Goal: Transaction & Acquisition: Purchase product/service

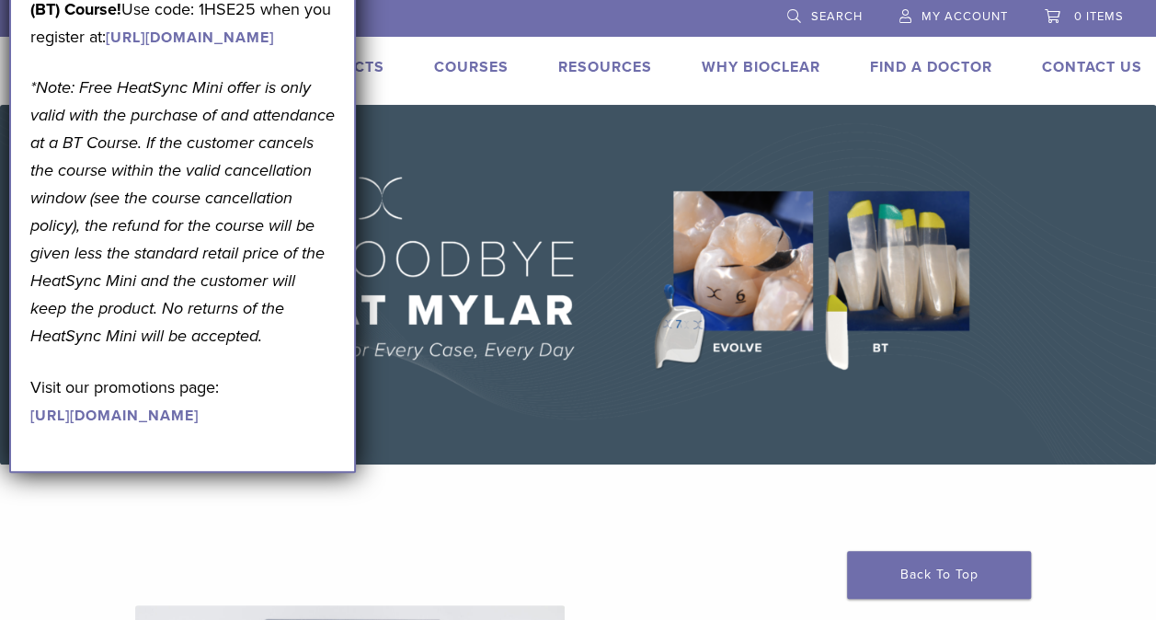
click at [314, 340] on p "*Note: Free HeatSync Mini offer is only valid with the purchase of and attendan…" at bounding box center [182, 212] width 304 height 276
click at [534, 322] on img at bounding box center [578, 284] width 1156 height 359
click at [445, 170] on img at bounding box center [578, 284] width 1156 height 359
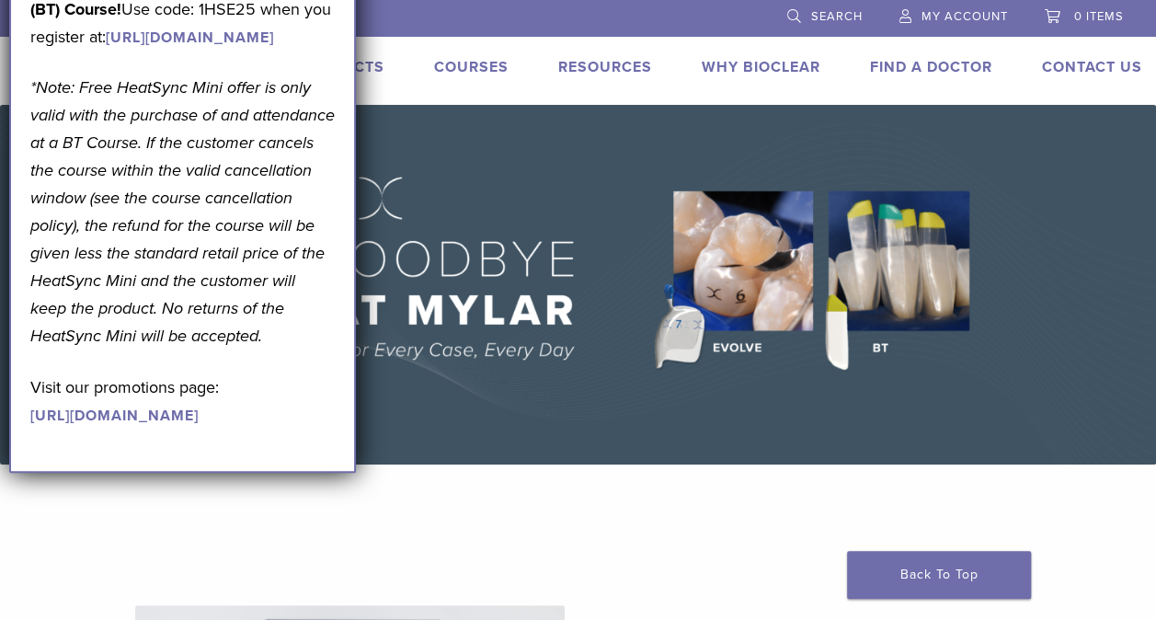
click at [276, 428] on p "Visit our promotions page: https://pages.bioclearmatrix.com/Bioclear-Product-Pr…" at bounding box center [182, 400] width 304 height 55
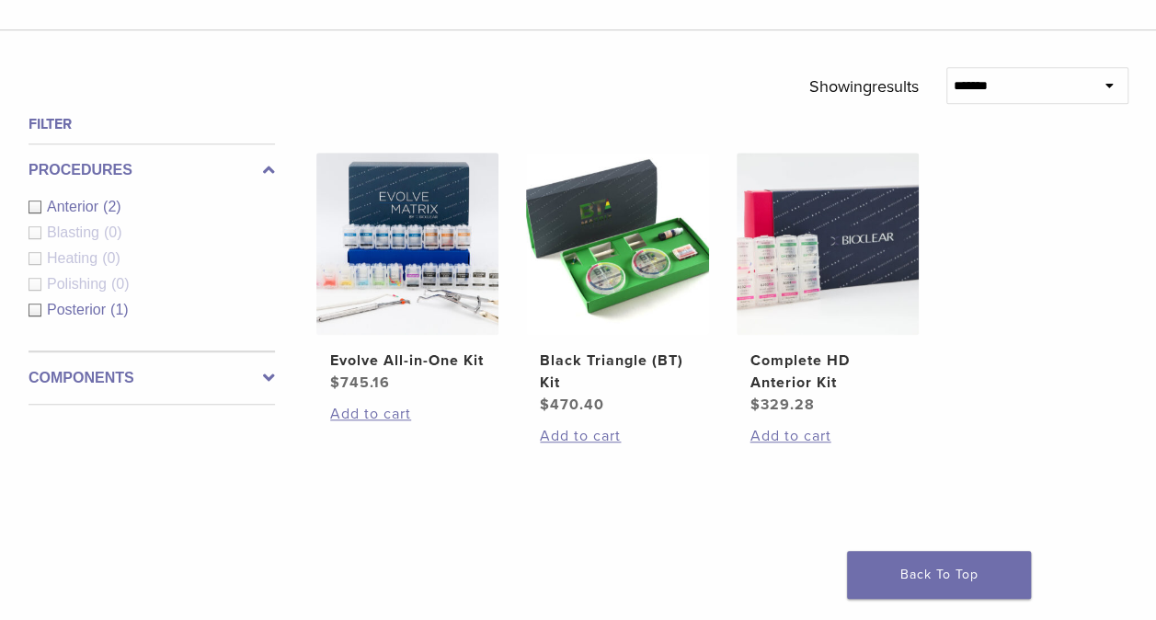
scroll to position [563, 0]
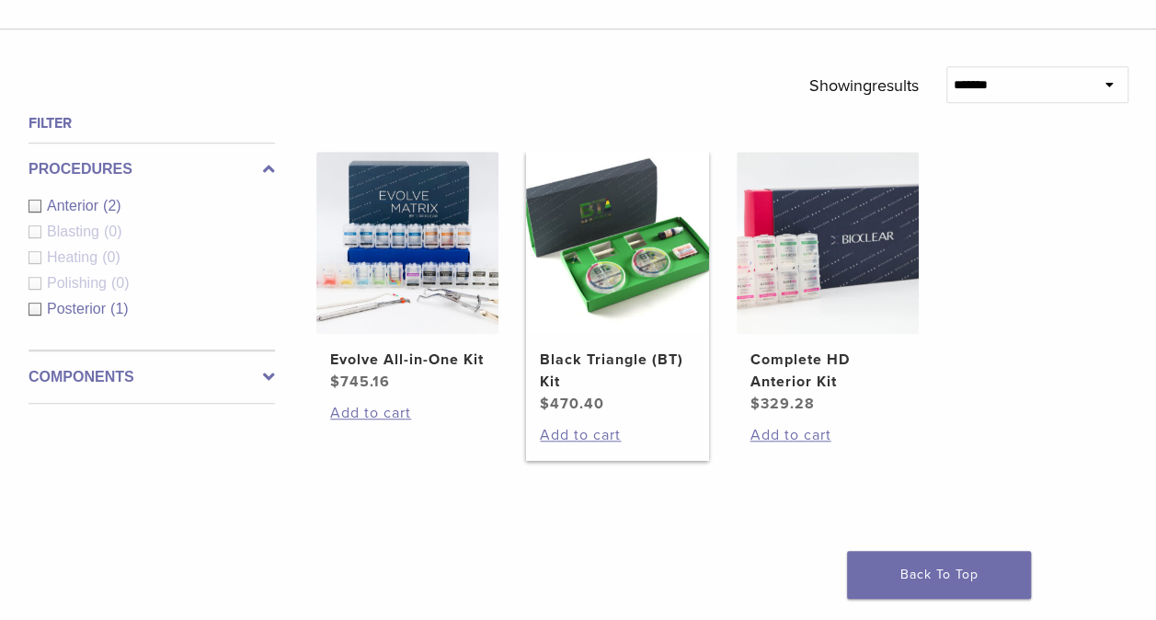
click at [593, 302] on img at bounding box center [617, 243] width 182 height 182
click at [595, 290] on img at bounding box center [617, 243] width 182 height 182
click at [591, 224] on img at bounding box center [617, 243] width 182 height 182
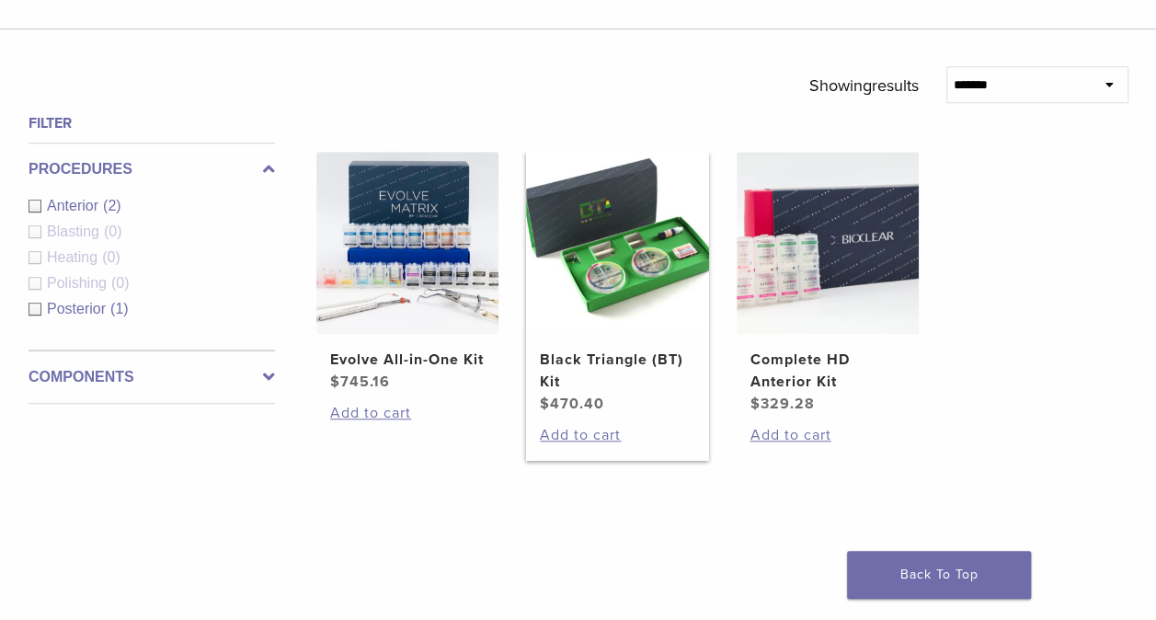
click at [591, 224] on img at bounding box center [617, 243] width 182 height 182
click at [609, 285] on img at bounding box center [617, 243] width 182 height 182
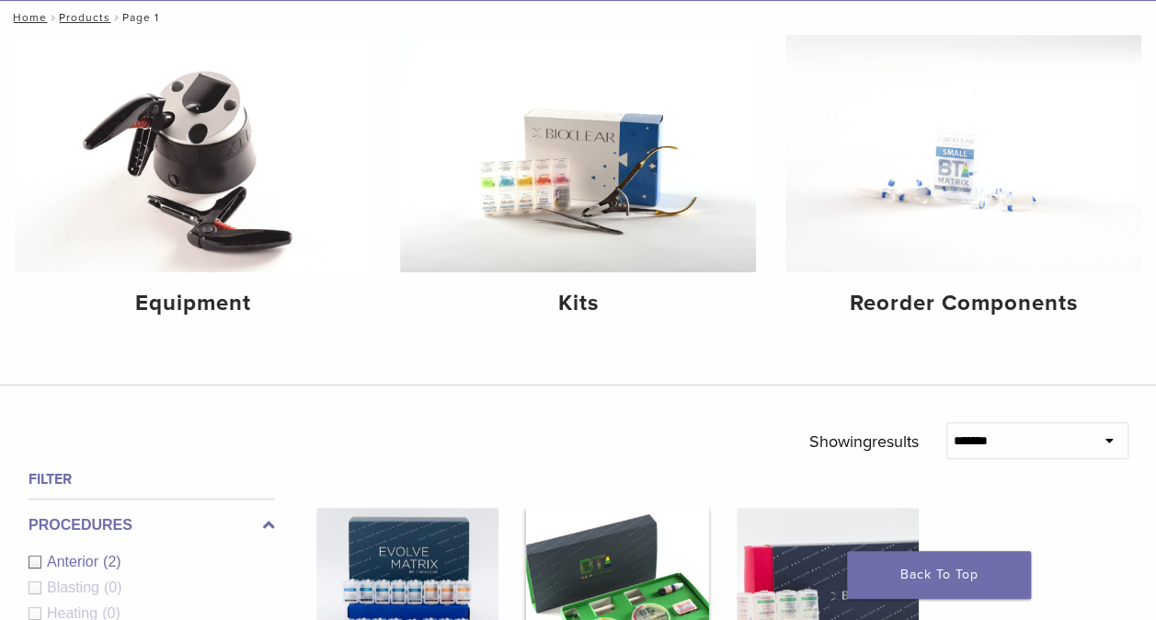
scroll to position [206, 0]
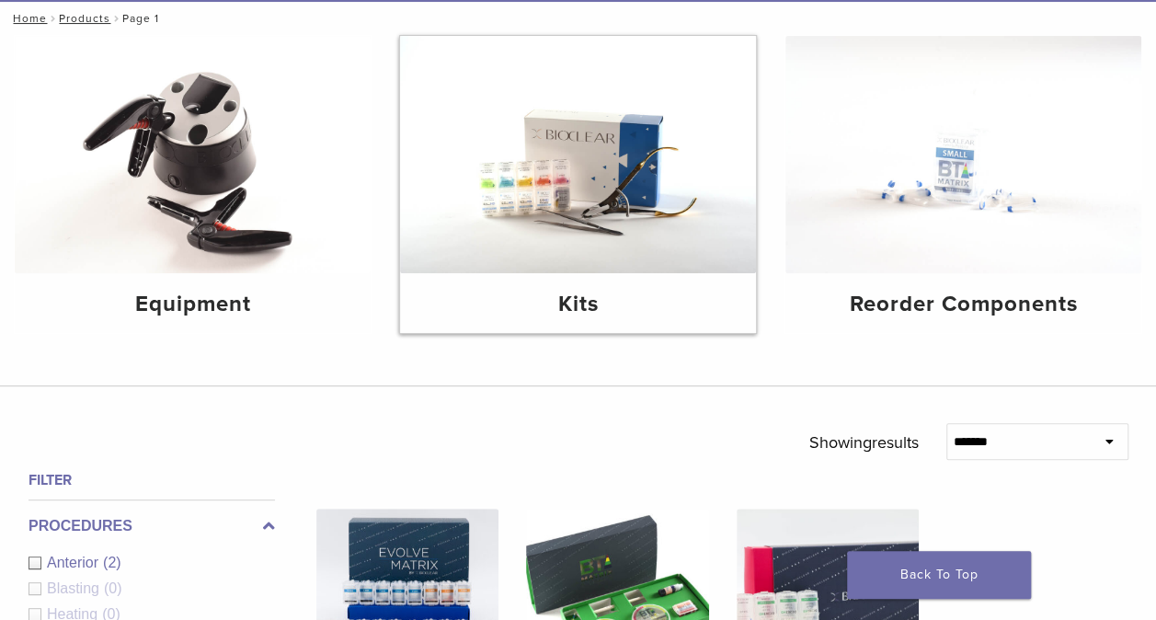
click at [554, 148] on img at bounding box center [578, 154] width 356 height 237
click at [555, 284] on div "Kits" at bounding box center [578, 303] width 356 height 60
click at [558, 292] on h4 "Kits" at bounding box center [578, 304] width 326 height 33
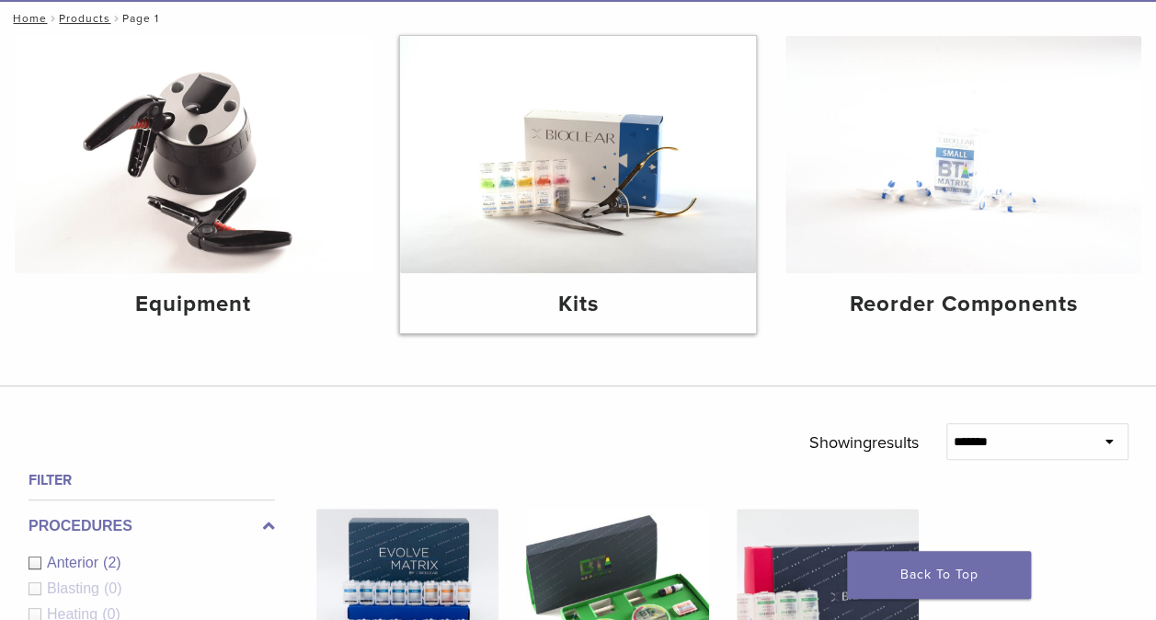
scroll to position [0, 0]
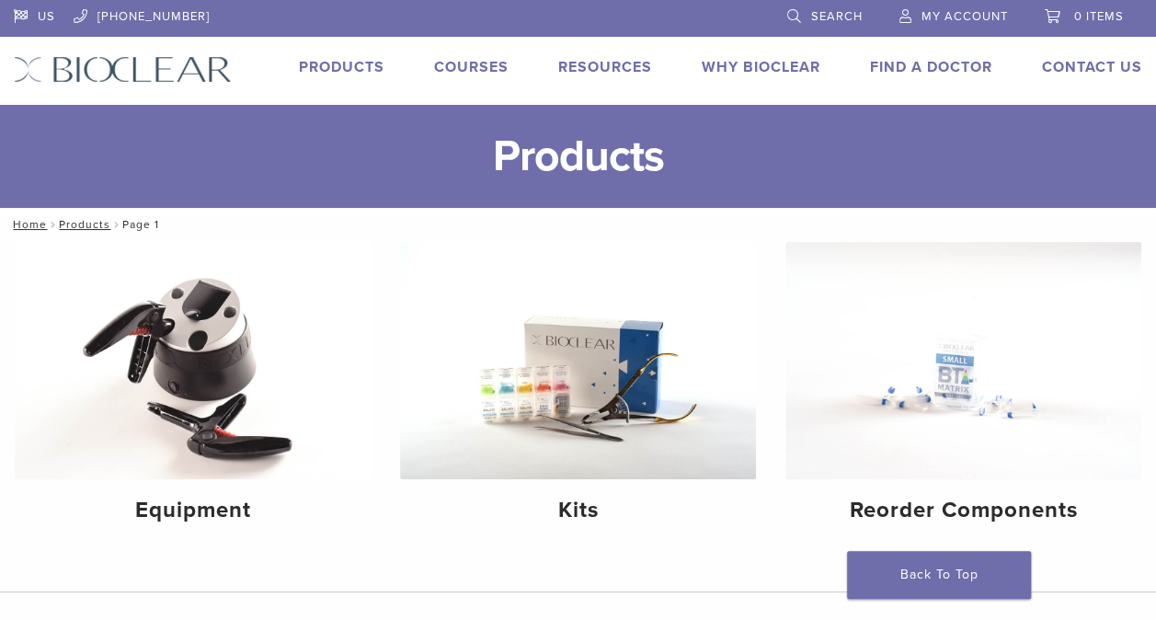
click at [322, 66] on link "Products" at bounding box center [341, 67] width 85 height 18
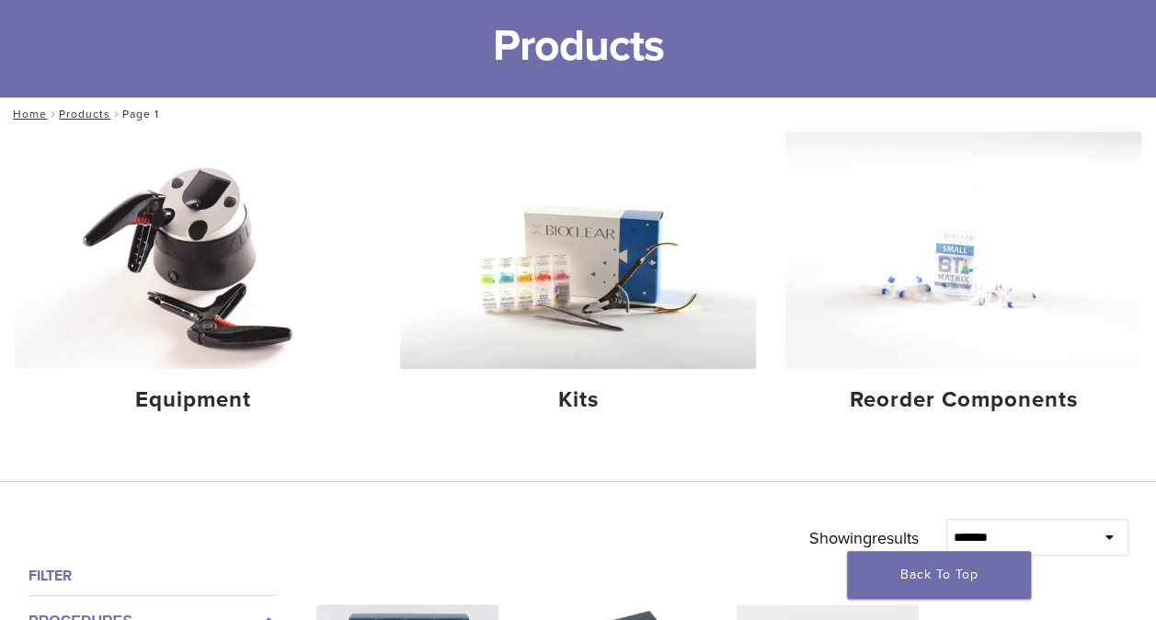
scroll to position [111, 0]
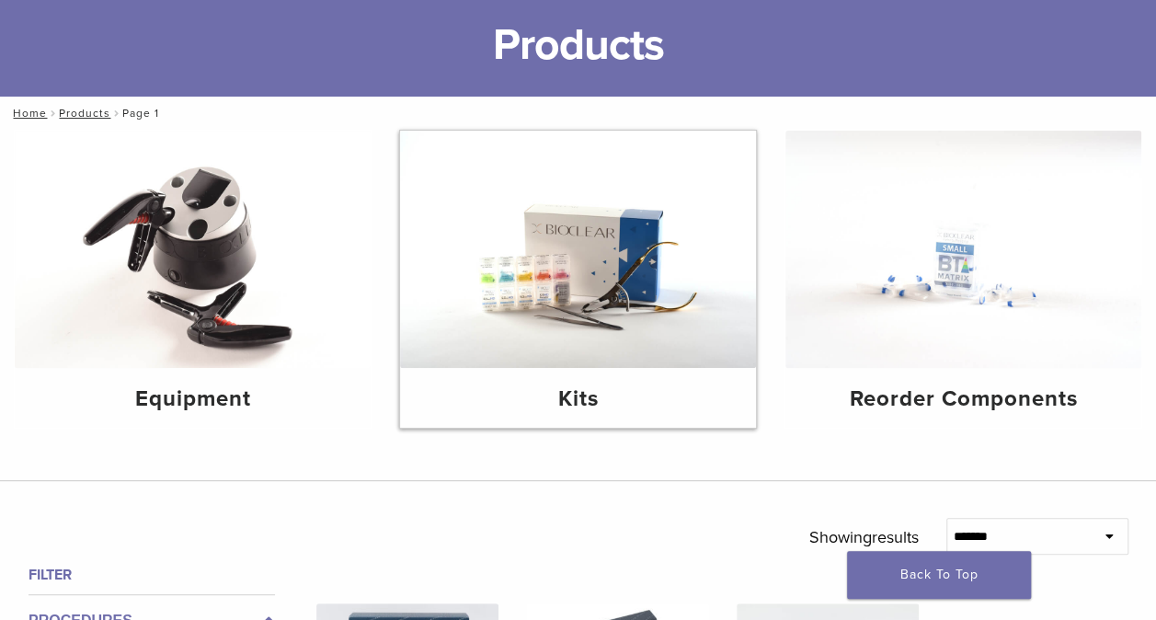
click at [588, 254] on img at bounding box center [578, 249] width 356 height 237
click at [621, 248] on img at bounding box center [578, 249] width 356 height 237
click at [614, 271] on img at bounding box center [578, 249] width 356 height 237
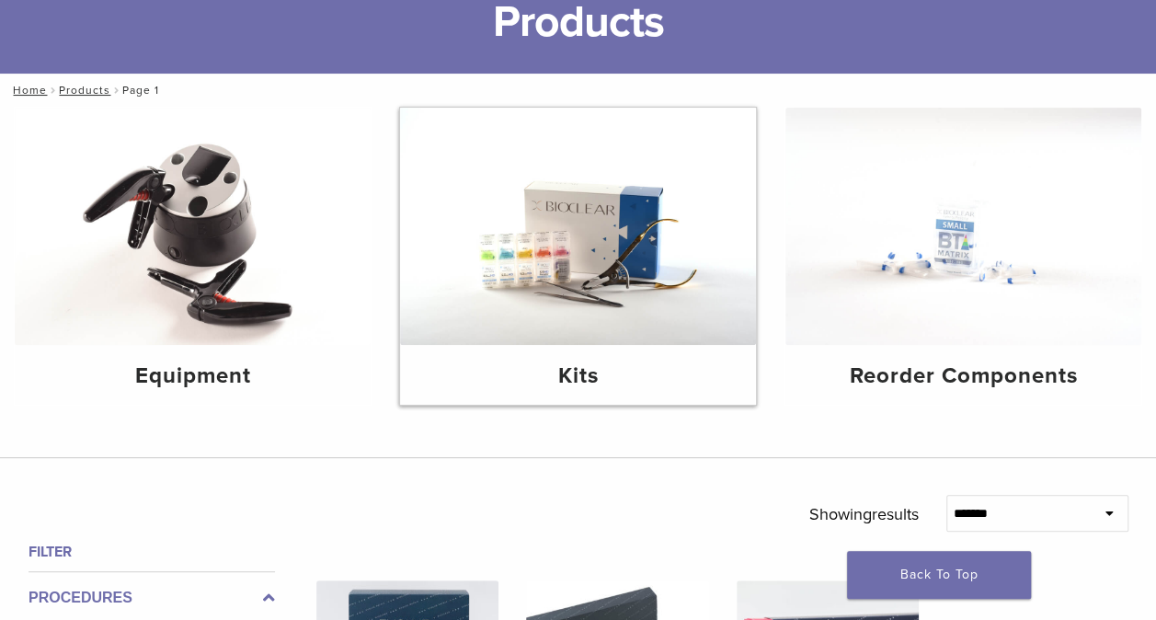
scroll to position [135, 0]
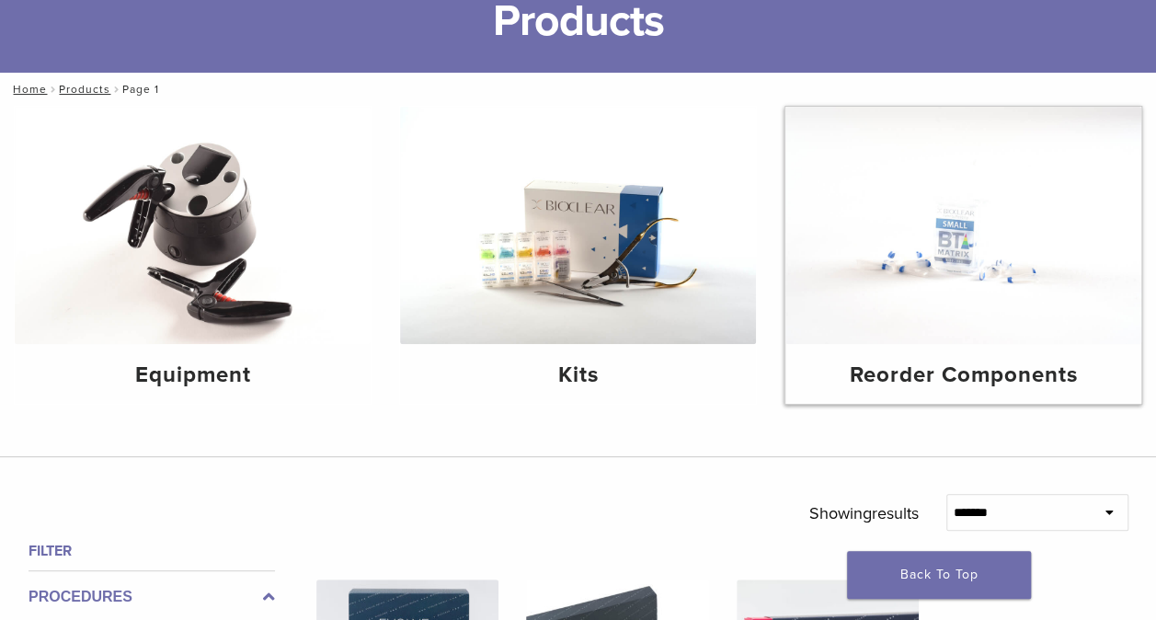
click at [953, 246] on img at bounding box center [963, 225] width 356 height 237
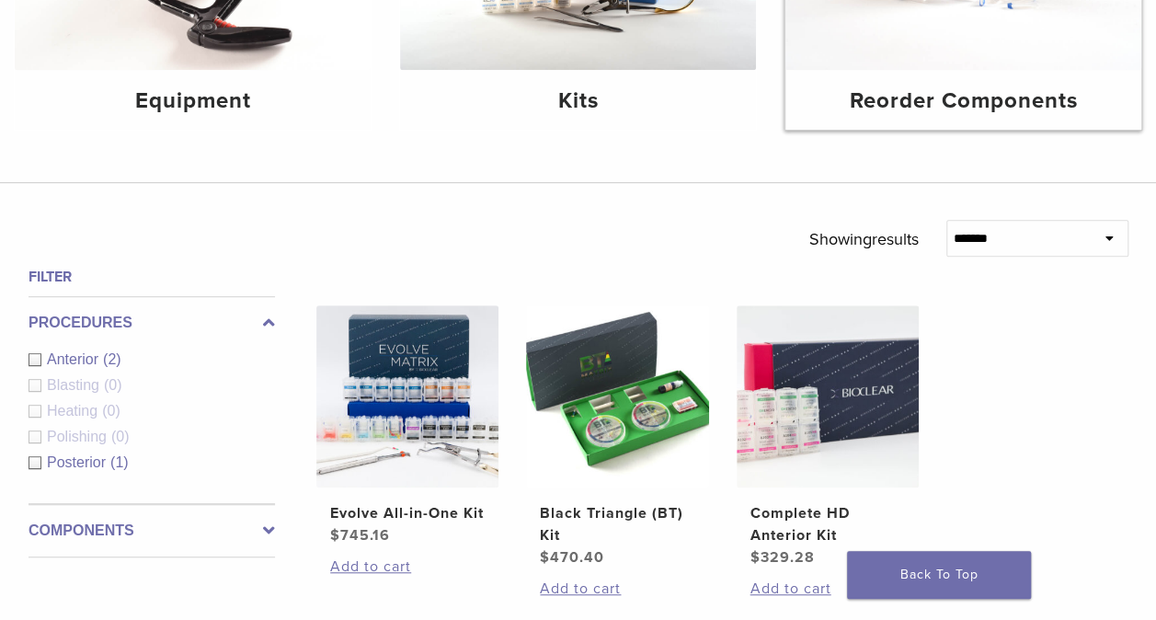
scroll to position [413, 0]
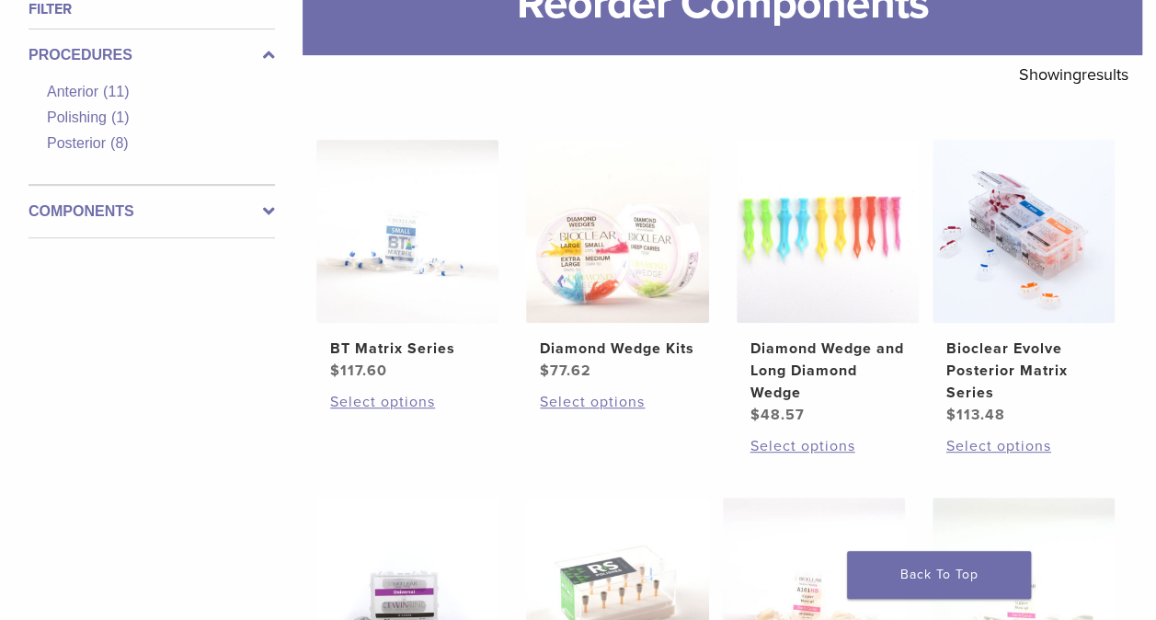
scroll to position [285, 0]
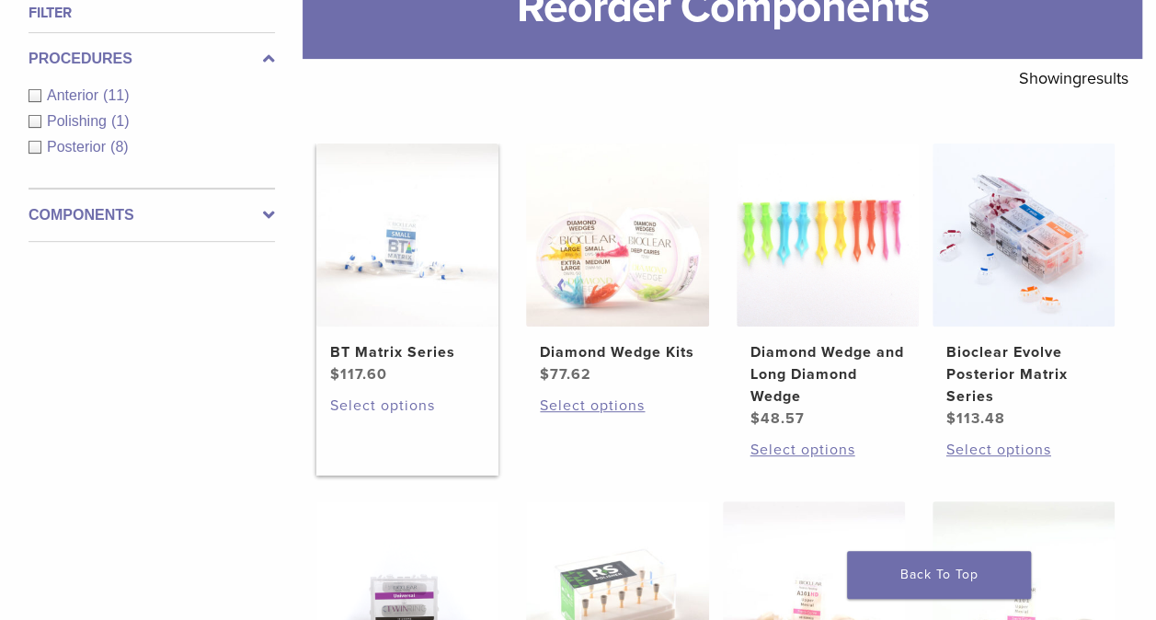
click at [388, 403] on link "Select options" at bounding box center [407, 405] width 154 height 22
click at [407, 346] on h2 "BT Matrix Series" at bounding box center [407, 352] width 154 height 22
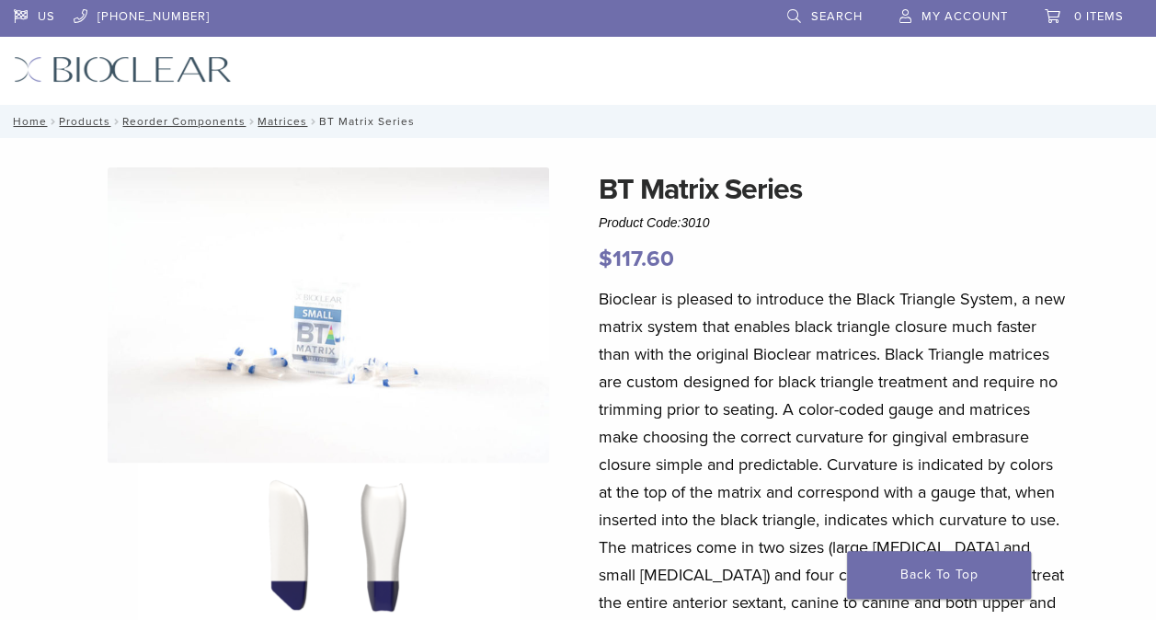
click at [388, 403] on img at bounding box center [328, 314] width 441 height 295
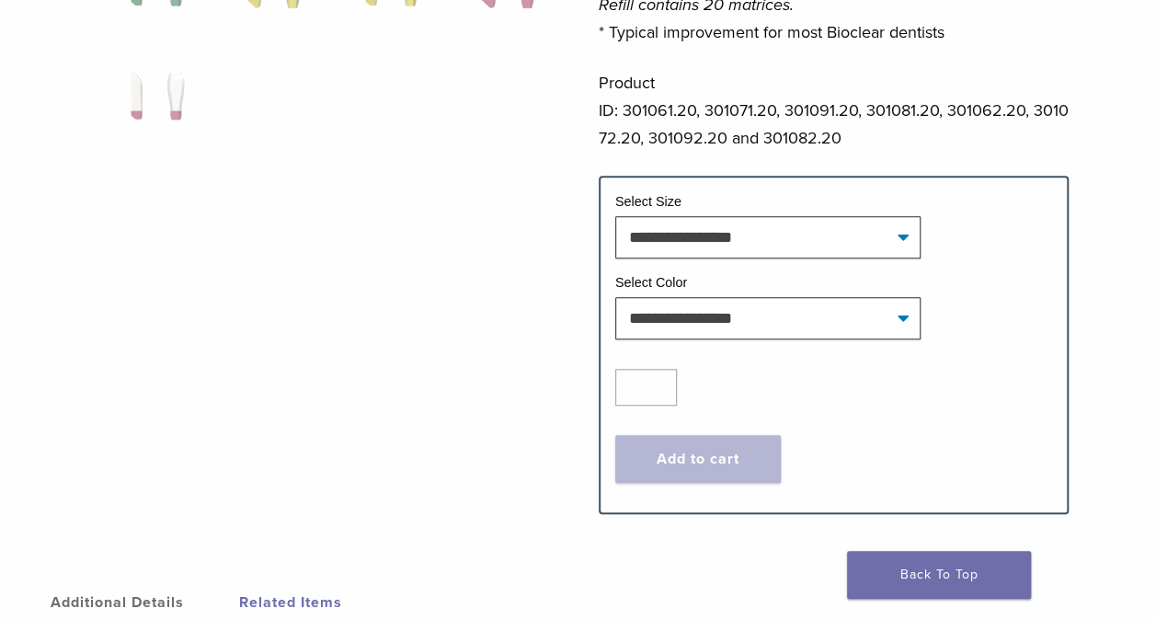
scroll to position [650, 0]
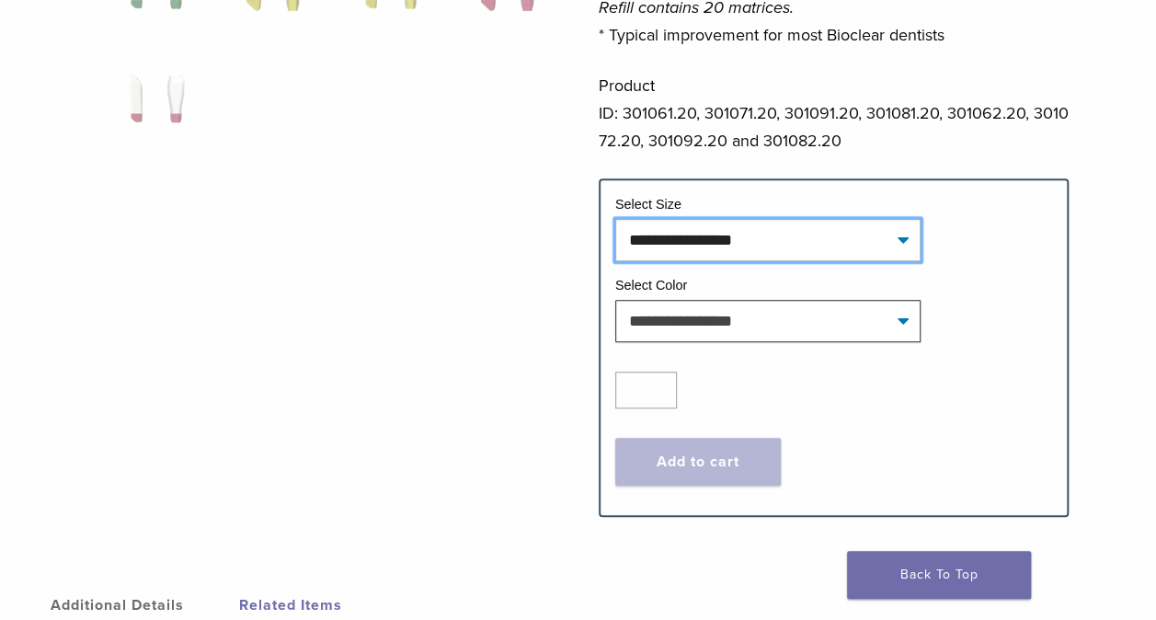
click at [904, 239] on select "**********" at bounding box center [768, 240] width 306 height 42
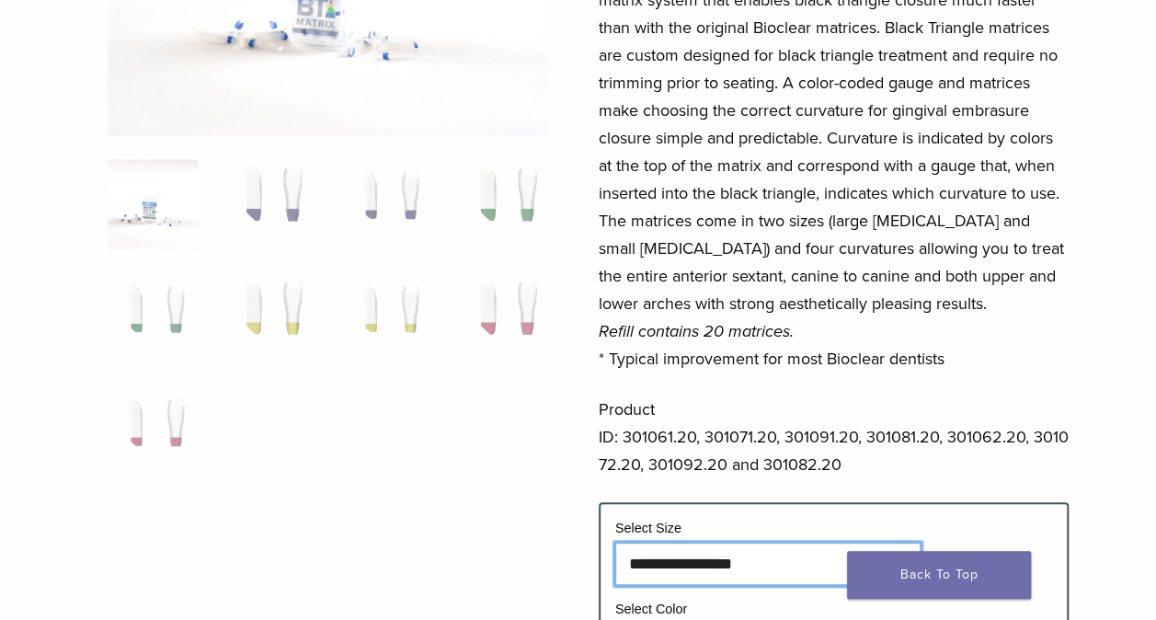
scroll to position [227, 0]
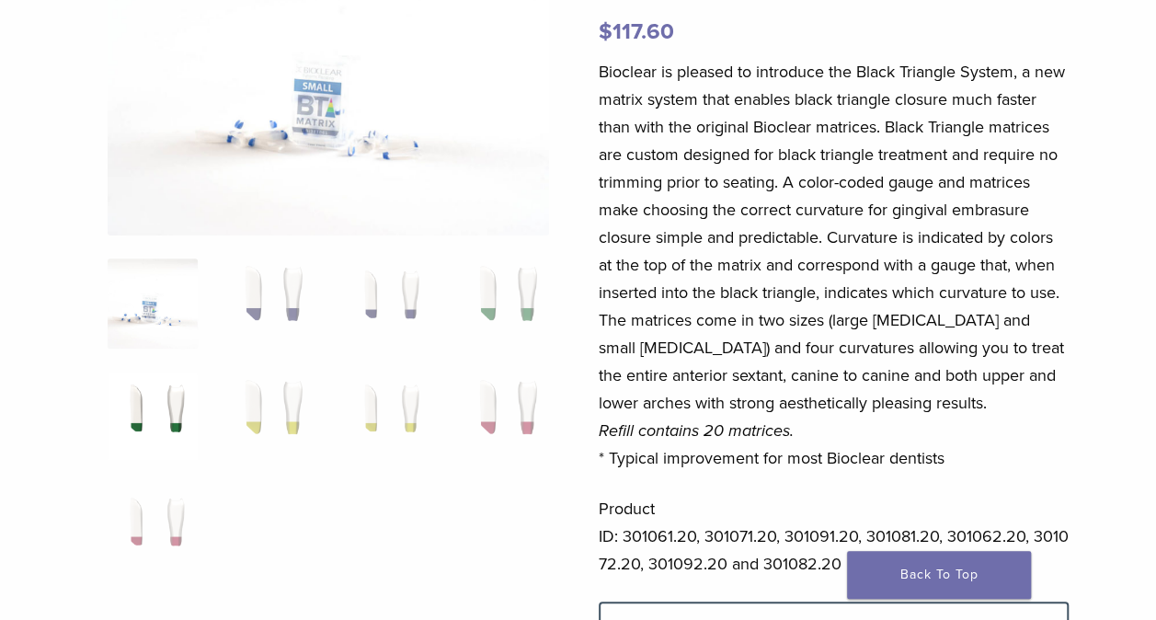
click at [173, 424] on img at bounding box center [153, 417] width 90 height 90
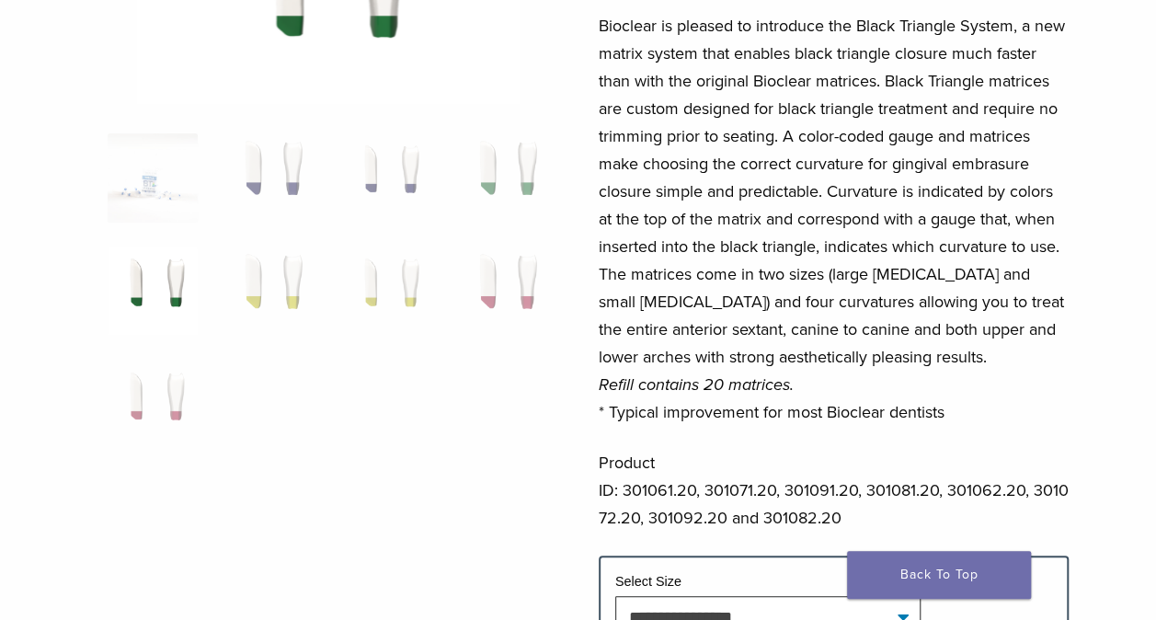
scroll to position [272, 0]
